Goal: Understand process/instructions: Learn how to perform a task or action

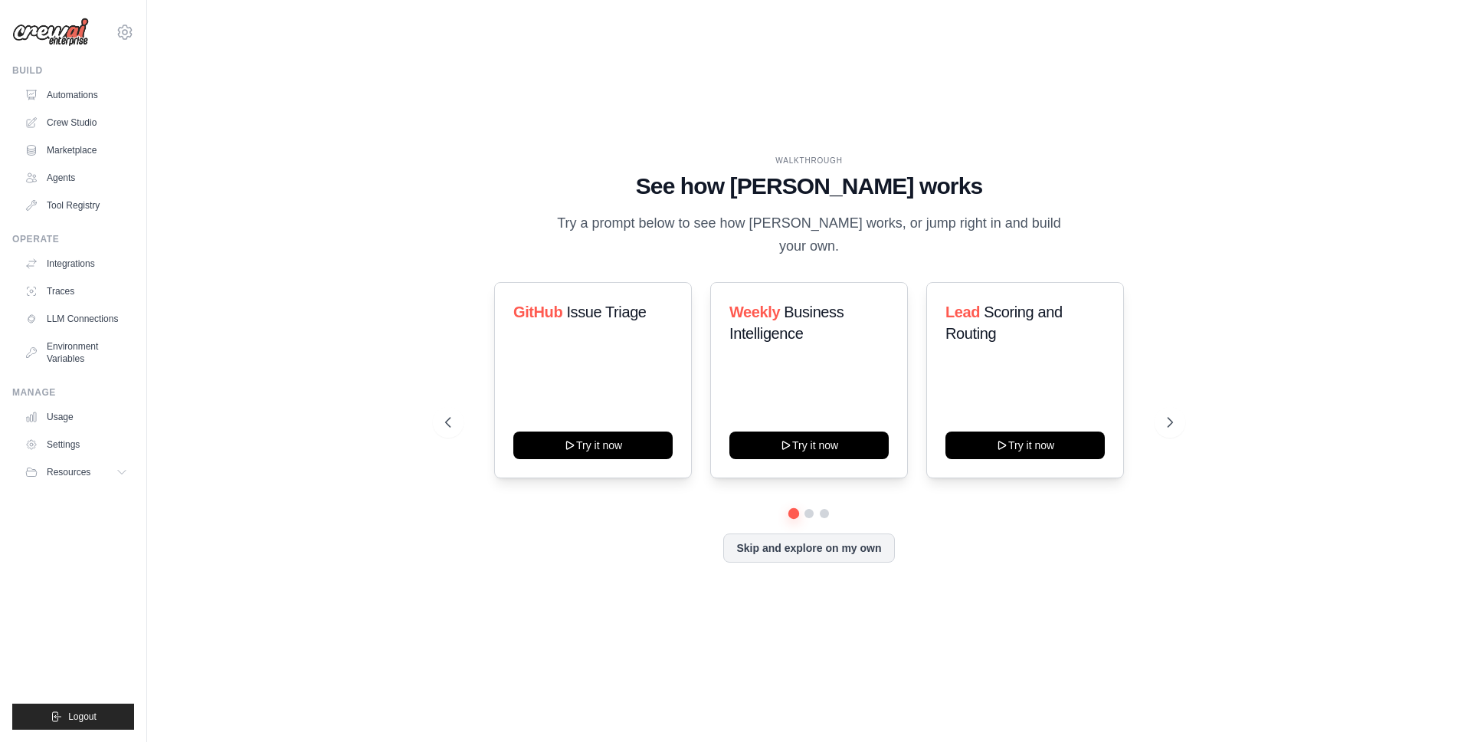
click at [1170, 394] on div "GitHub Issue Triage Try it now Weekly Business Intelligence Try it now Lead Sco…" at bounding box center [809, 380] width 728 height 196
drag, startPoint x: 1181, startPoint y: 398, endPoint x: 1161, endPoint y: 407, distance: 21.9
click at [1164, 406] on div "WALKTHROUGH See how CrewAI works Try a prompt below to see how CrewAI works, or…" at bounding box center [809, 371] width 765 height 432
click at [1161, 407] on button at bounding box center [1170, 422] width 31 height 31
click at [1171, 414] on icon at bounding box center [1171, 421] width 15 height 15
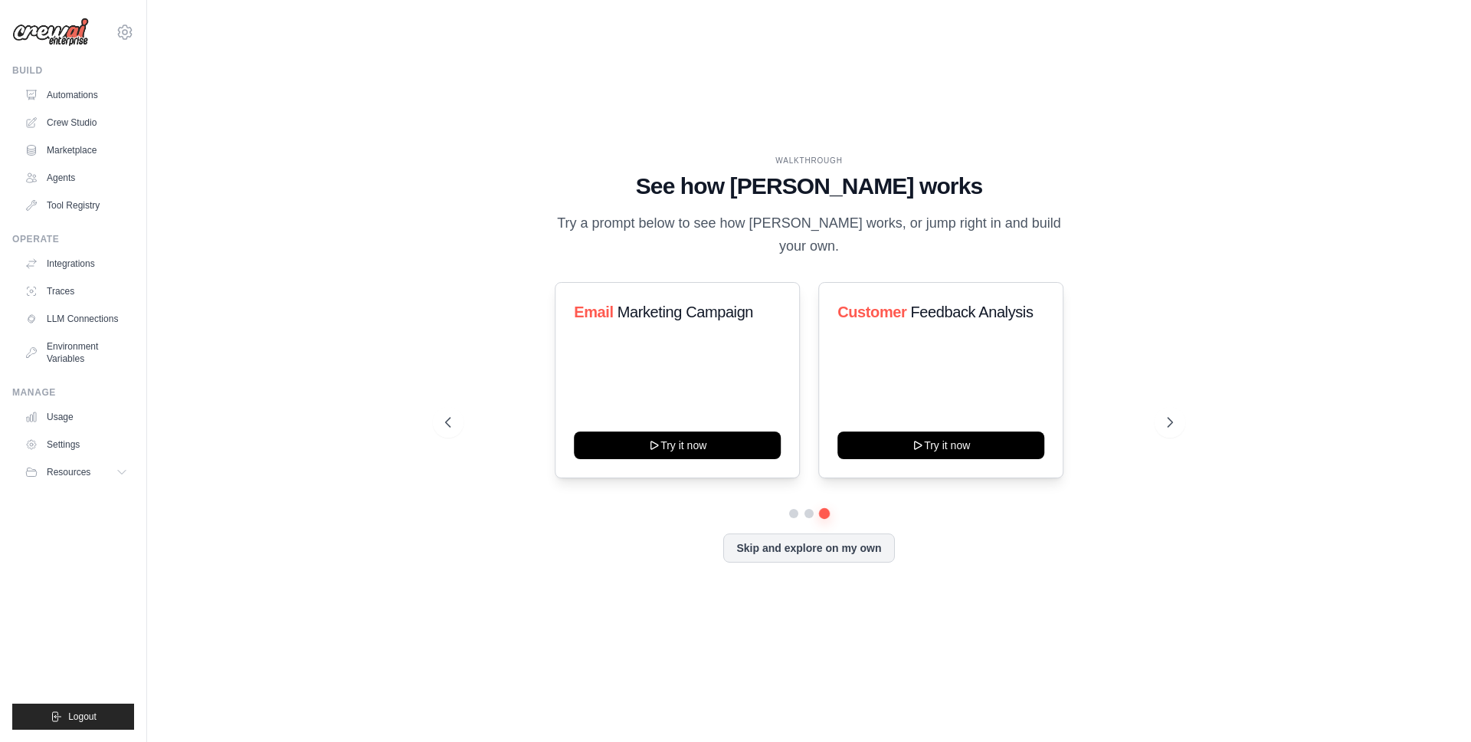
click at [1254, 239] on div "WALKTHROUGH See how CrewAI works Try a prompt below to see how CrewAI works, or…" at bounding box center [809, 370] width 1275 height 711
drag, startPoint x: 824, startPoint y: 524, endPoint x: 824, endPoint y: 513, distance: 10.7
click at [824, 533] on button "Skip and explore on my own" at bounding box center [808, 547] width 171 height 29
